Goal: Task Accomplishment & Management: Manage account settings

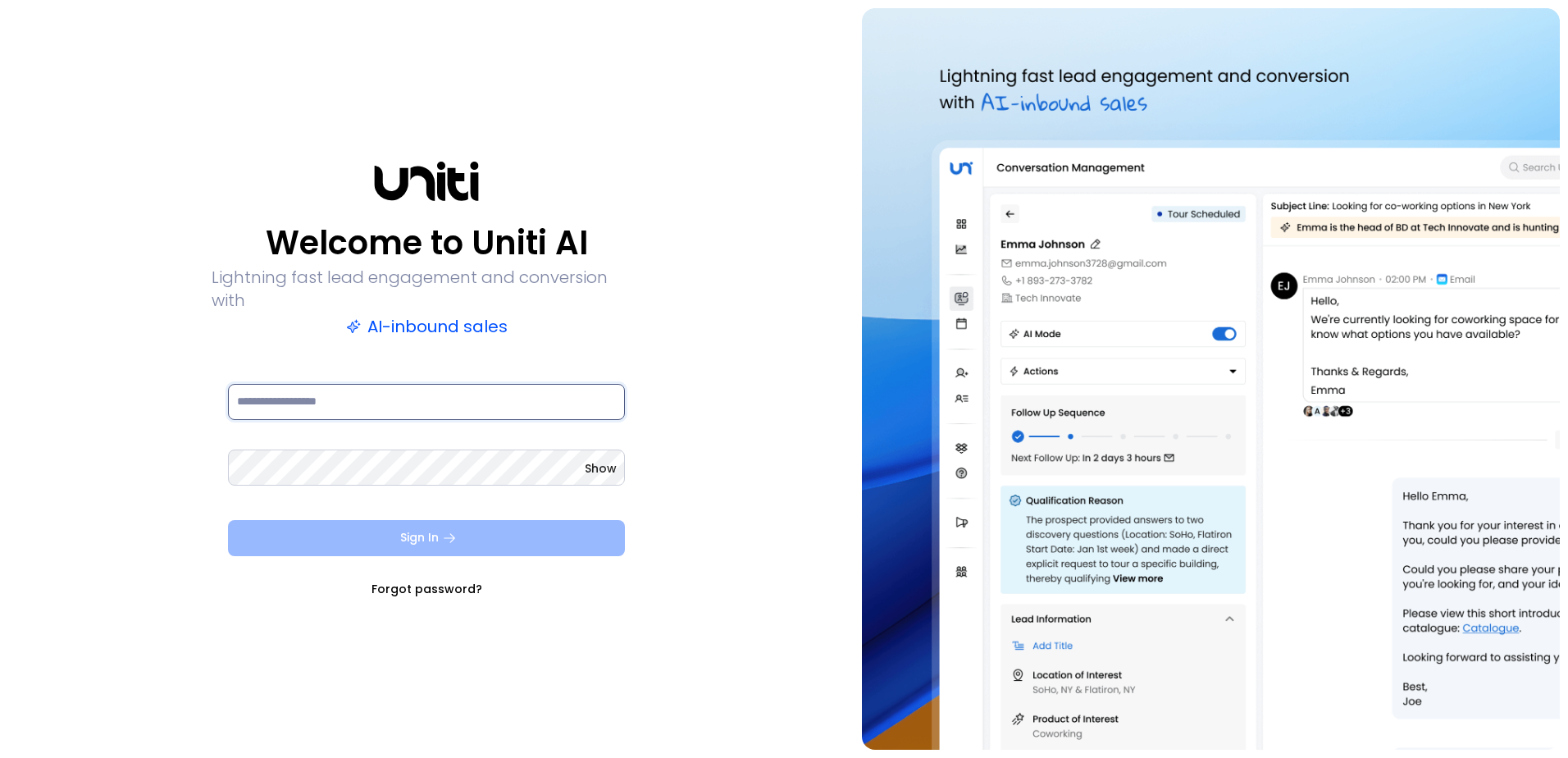
type input "**********"
click at [425, 522] on button "Sign In" at bounding box center [427, 538] width 397 height 36
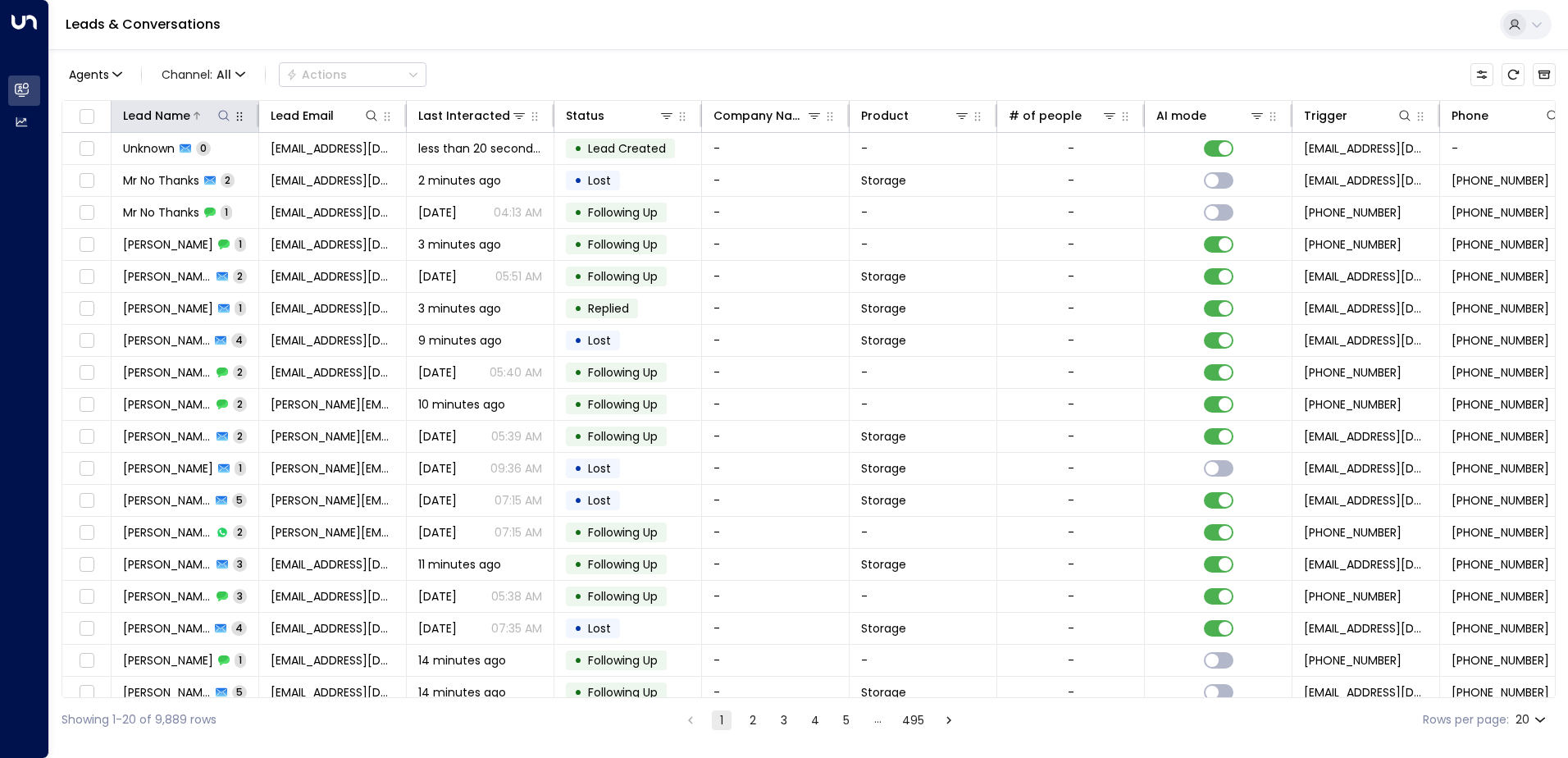
click at [222, 121] on icon at bounding box center [224, 115] width 13 height 13
click at [194, 180] on input "text" at bounding box center [224, 175] width 226 height 31
click at [178, 182] on input "text" at bounding box center [224, 175] width 226 height 31
type input "**********"
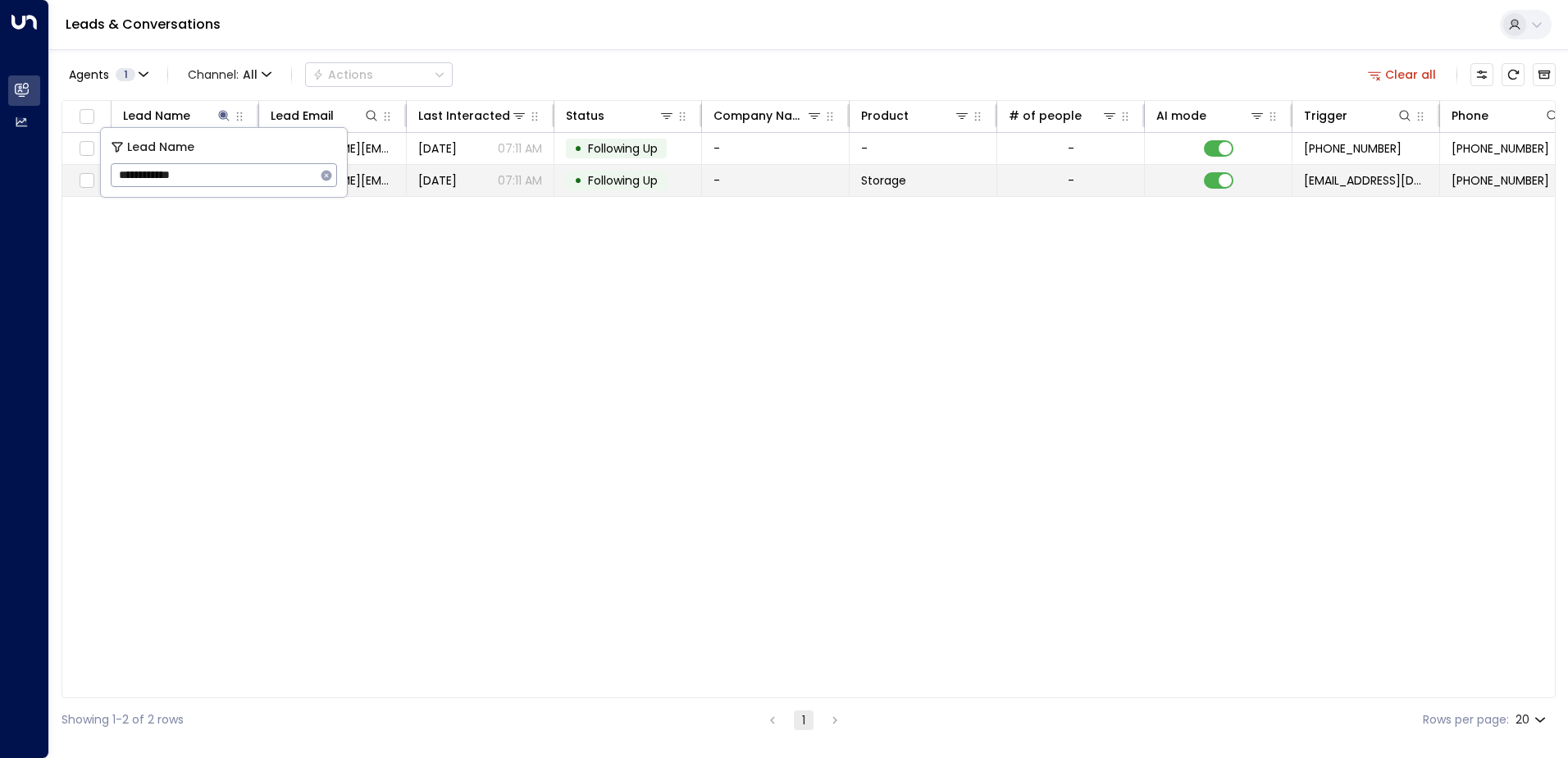
click at [438, 183] on span "[DATE]" at bounding box center [438, 181] width 39 height 16
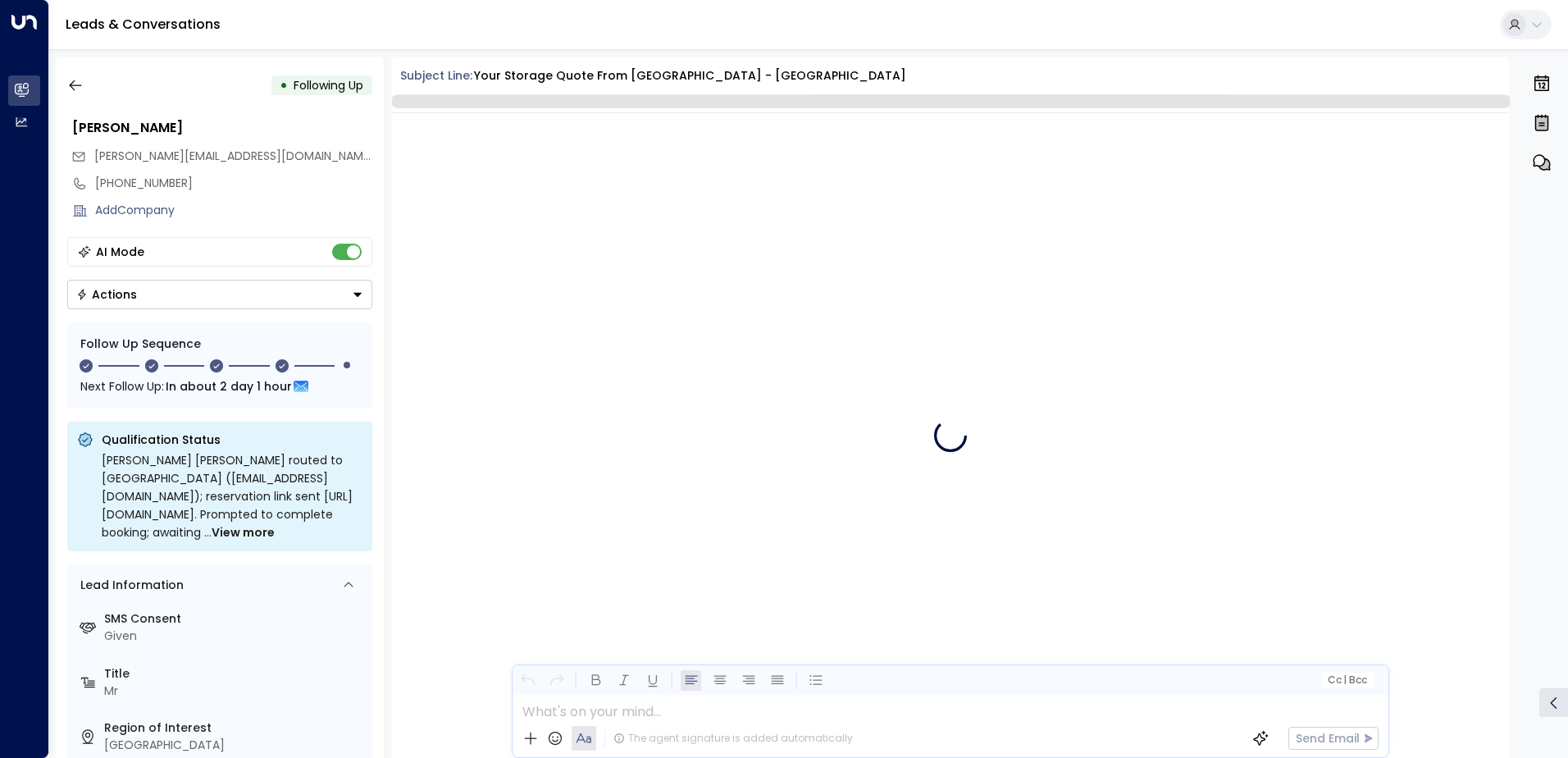
scroll to position [2526, 0]
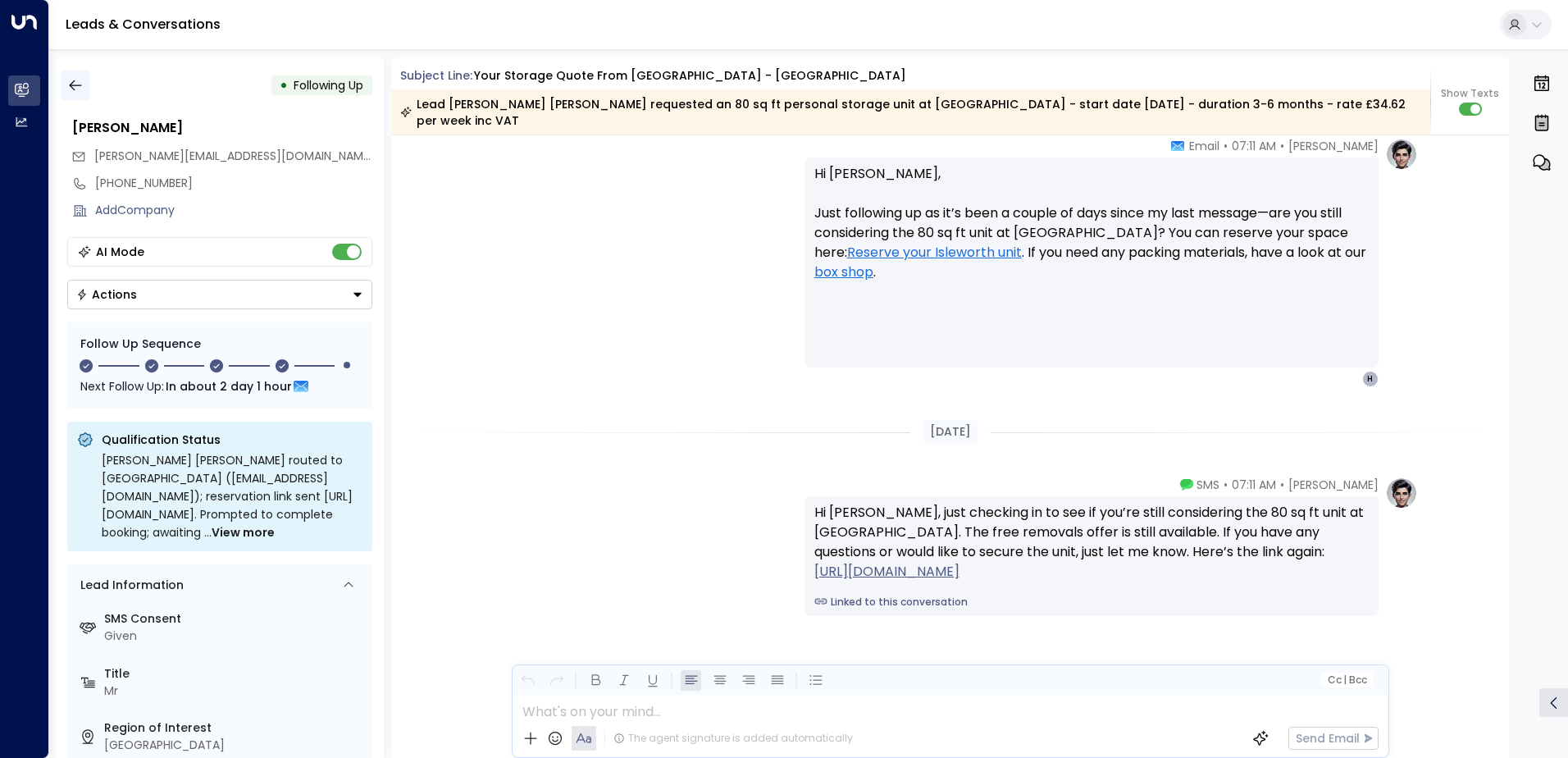
click at [77, 88] on icon "button" at bounding box center [75, 85] width 16 height 16
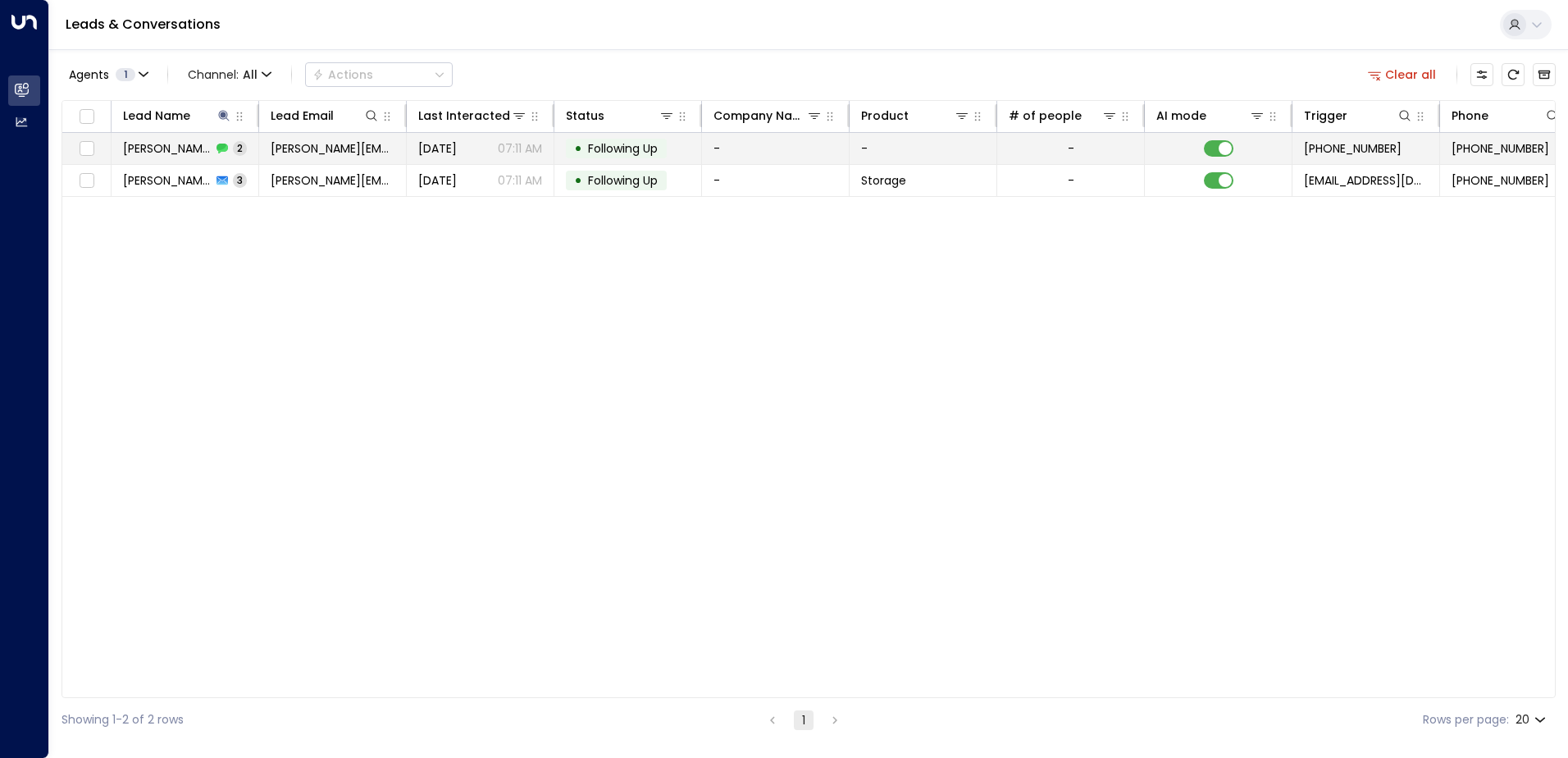
click at [431, 151] on span "[DATE]" at bounding box center [438, 148] width 39 height 16
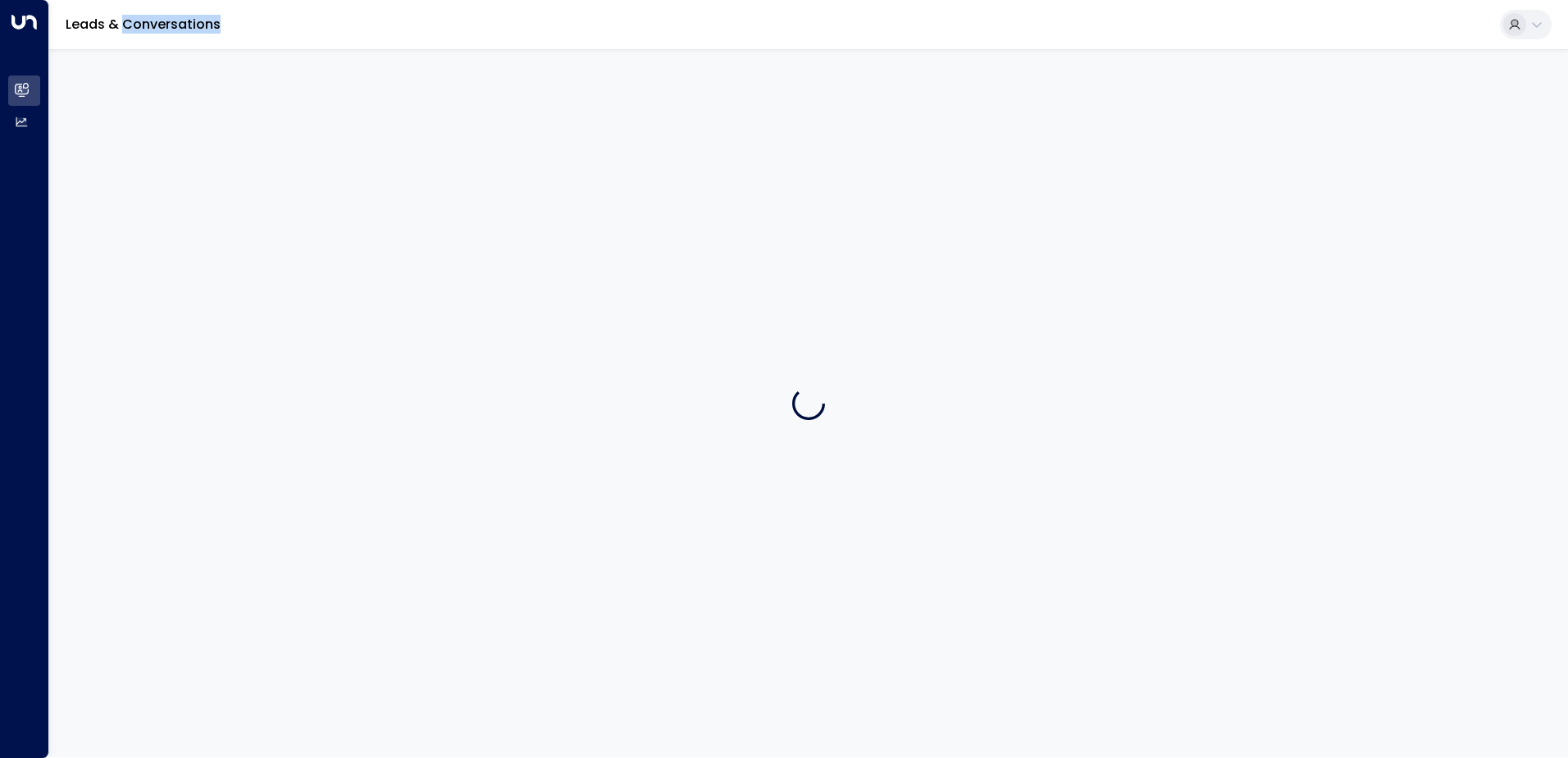
click at [431, 151] on div at bounding box center [809, 403] width 1519 height 708
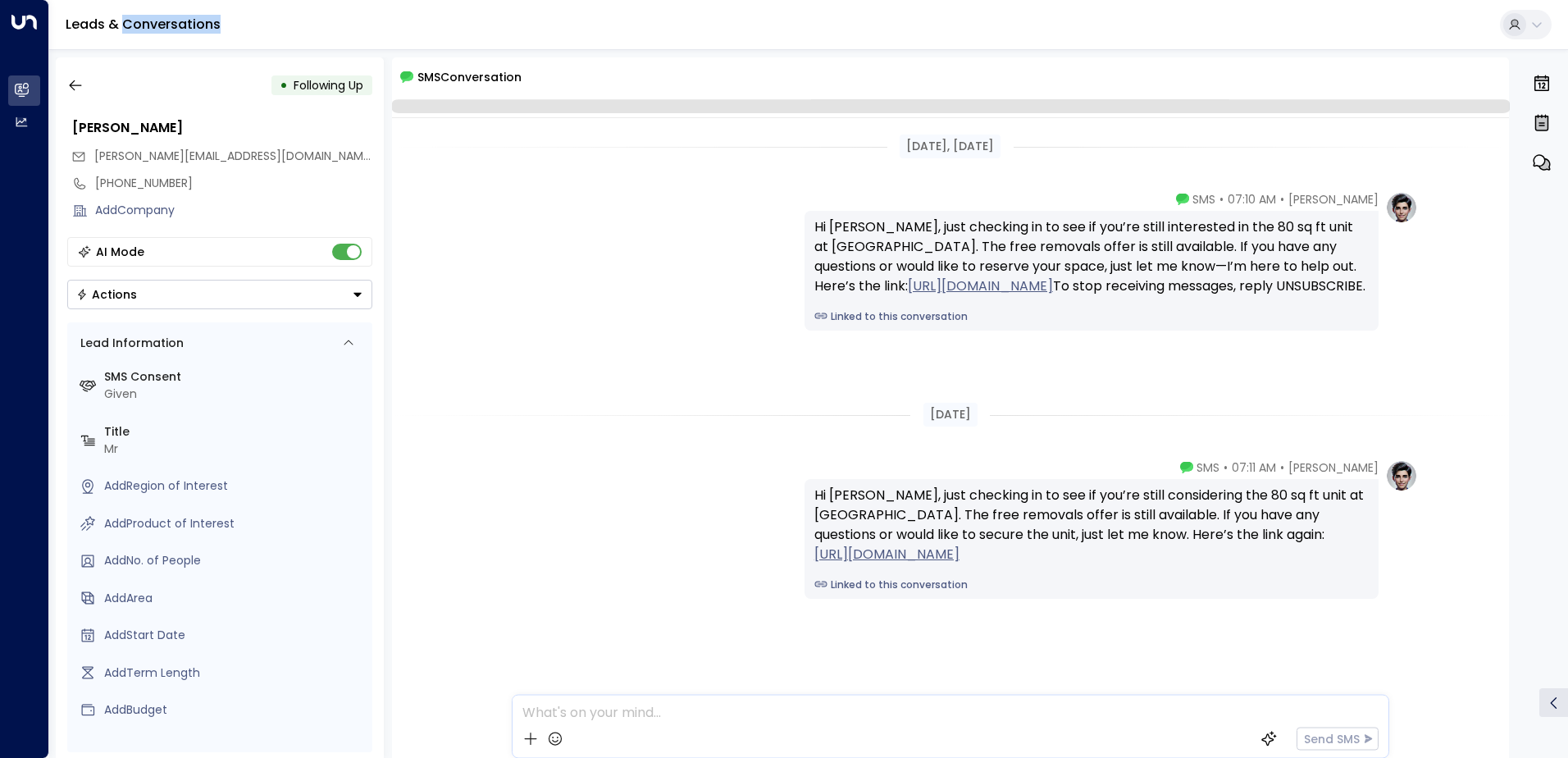
scroll to position [4, 0]
